Goal: Book appointment/travel/reservation

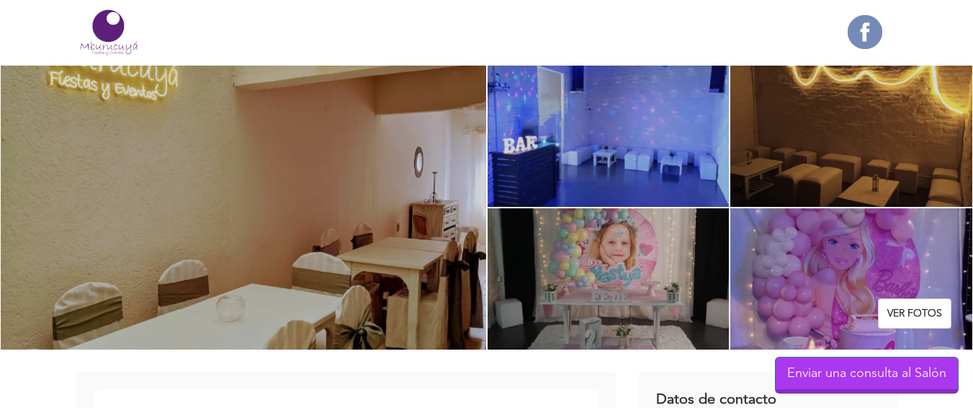
scroll to position [144, 0]
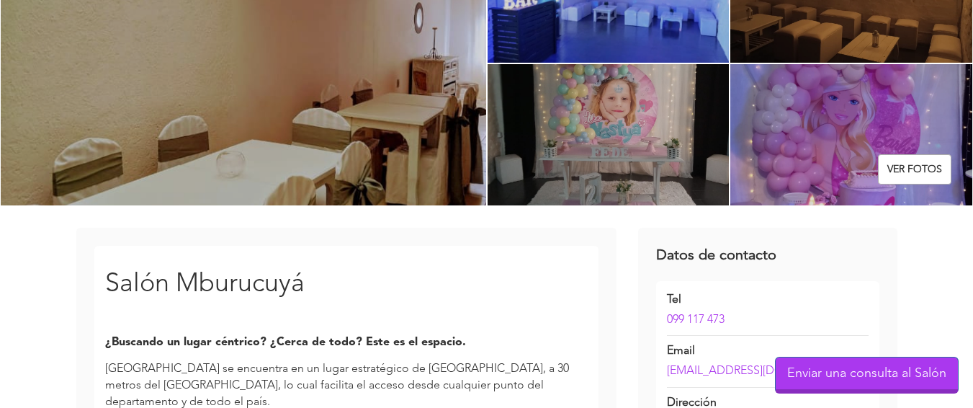
click at [912, 165] on link "Ver fotos" at bounding box center [914, 169] width 73 height 30
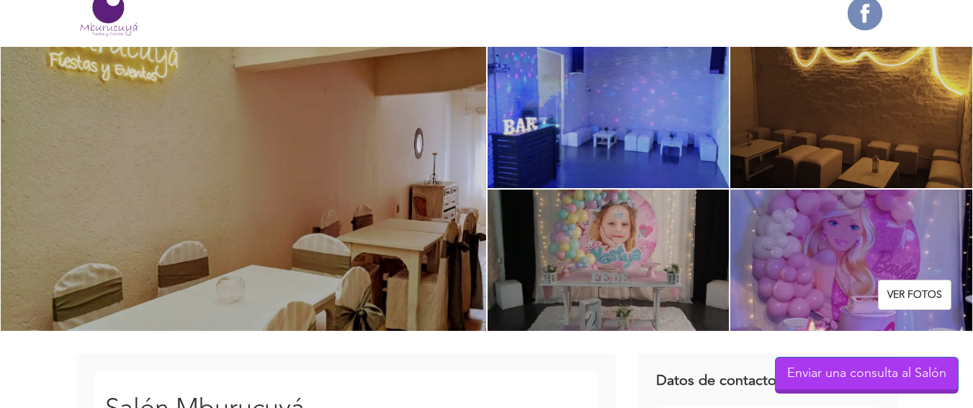
scroll to position [0, 0]
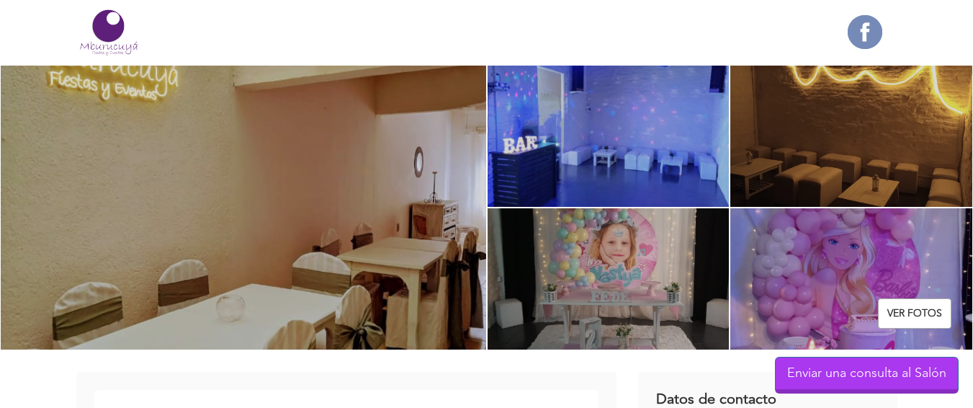
click at [912, 312] on link "Ver fotos" at bounding box center [914, 313] width 73 height 30
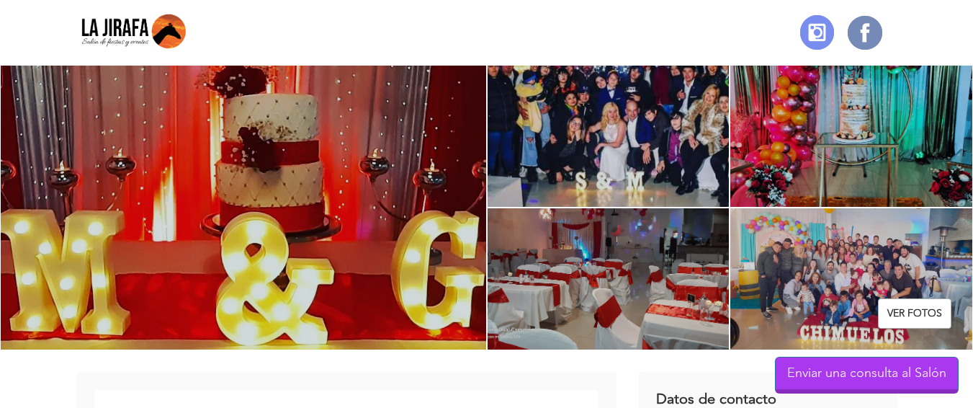
click at [910, 316] on link "Ver fotos" at bounding box center [914, 313] width 73 height 30
